Goal: Task Accomplishment & Management: Manage account settings

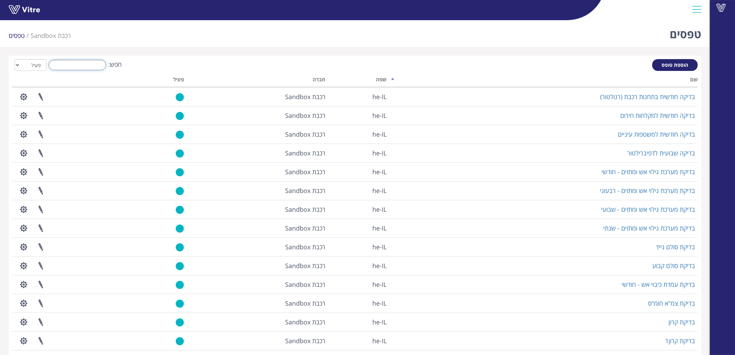
click at [93, 62] on input "חפש:" at bounding box center [77, 65] width 57 height 10
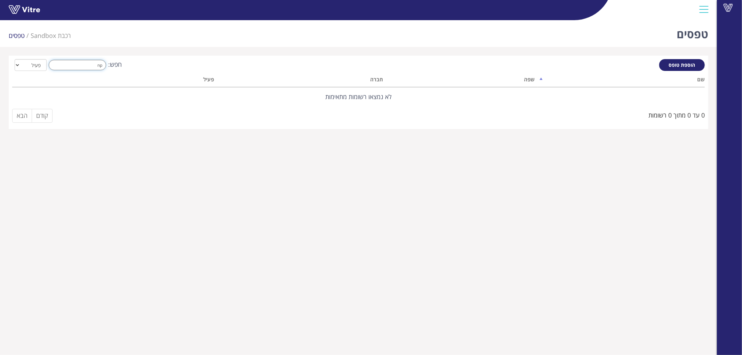
type input "n"
type input "מ"
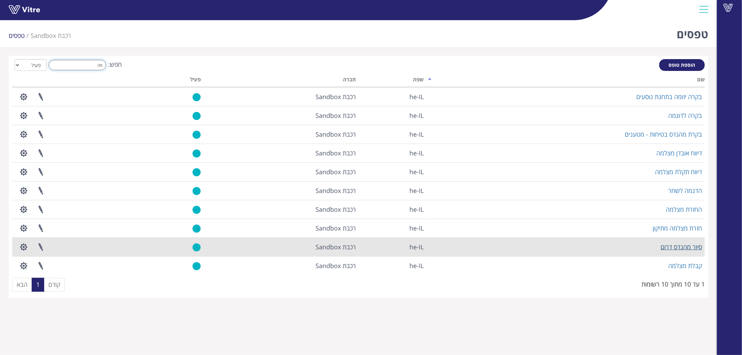
type input "מה"
click at [689, 245] on link "סיור מהנדס דרום" at bounding box center [681, 247] width 41 height 8
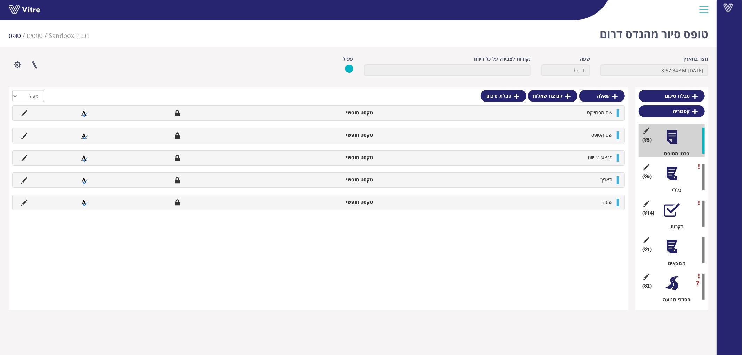
click at [675, 171] on div at bounding box center [672, 174] width 16 height 16
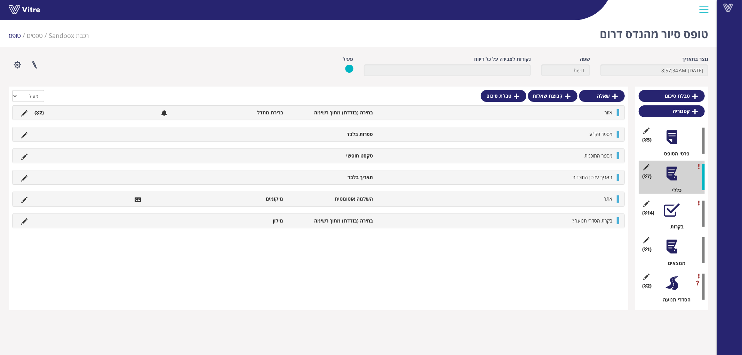
click at [668, 134] on div at bounding box center [672, 137] width 16 height 16
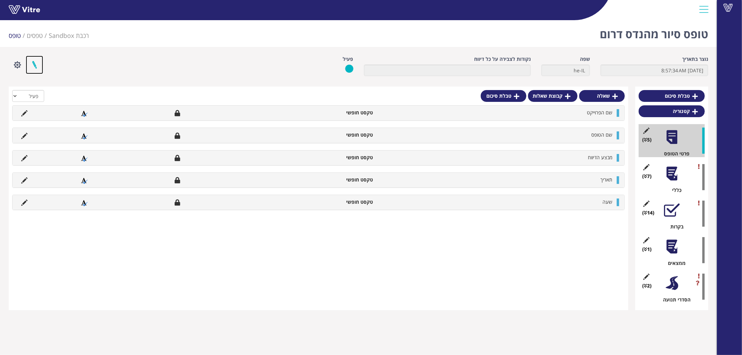
click at [37, 64] on link at bounding box center [34, 65] width 17 height 18
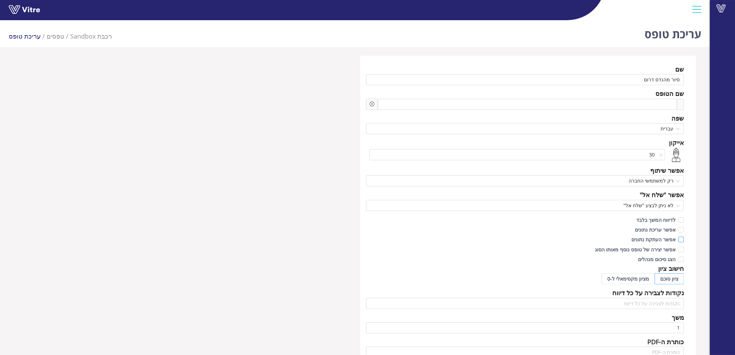
click at [656, 236] on span "אפשר העתקת נתונים" at bounding box center [654, 239] width 50 height 7
click at [678, 238] on input "אפשר העתקת נתונים" at bounding box center [681, 241] width 6 height 6
checkbox input "true"
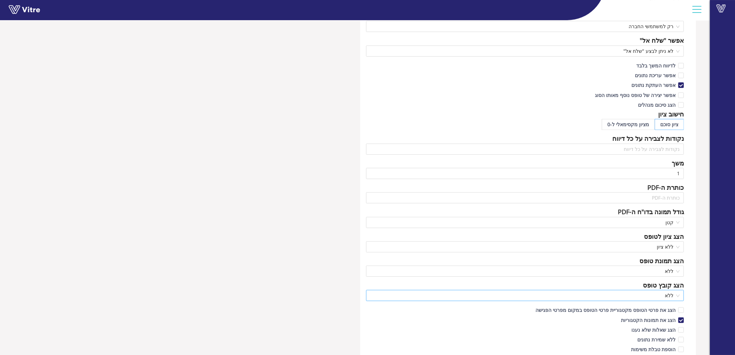
scroll to position [348, 0]
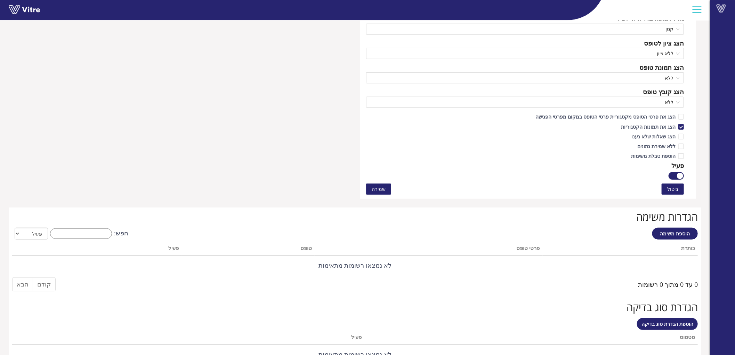
click at [378, 193] on span "שמירה" at bounding box center [379, 189] width 14 height 8
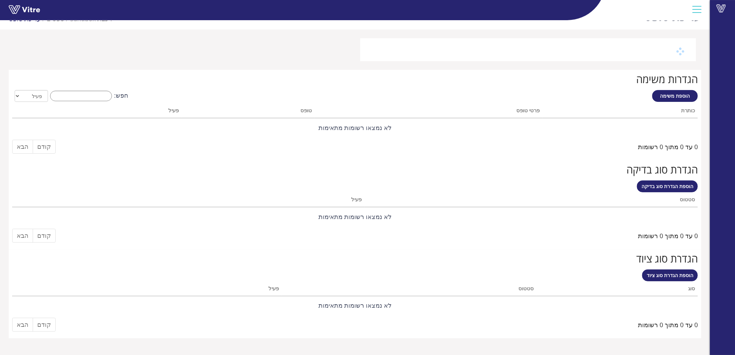
scroll to position [17, 0]
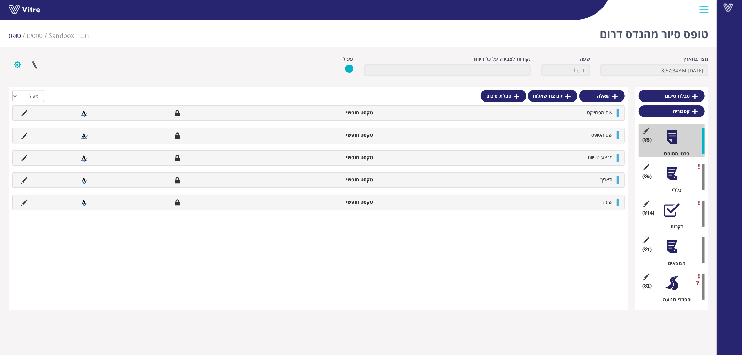
click at [16, 64] on button "button" at bounding box center [17, 65] width 17 height 18
click at [30, 91] on link "הגדרת משתמשים" at bounding box center [36, 90] width 55 height 9
